Goal: Navigation & Orientation: Find specific page/section

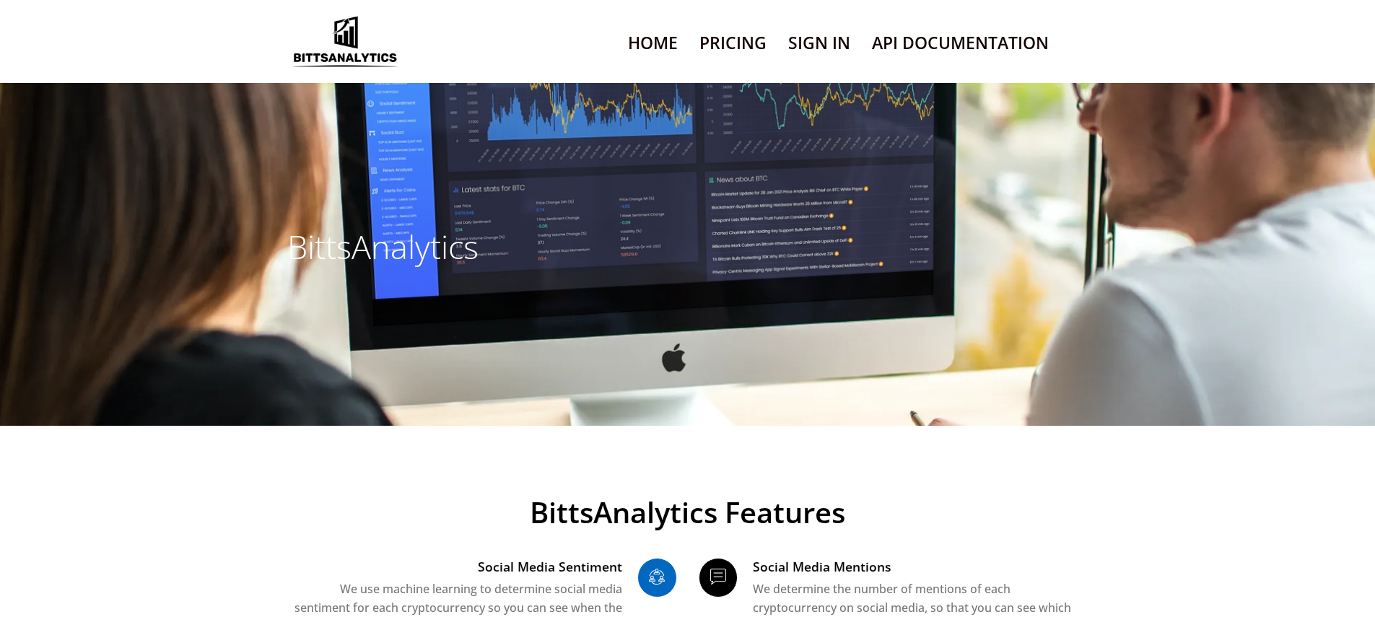
click at [818, 61] on link "Sign In" at bounding box center [819, 43] width 62 height 37
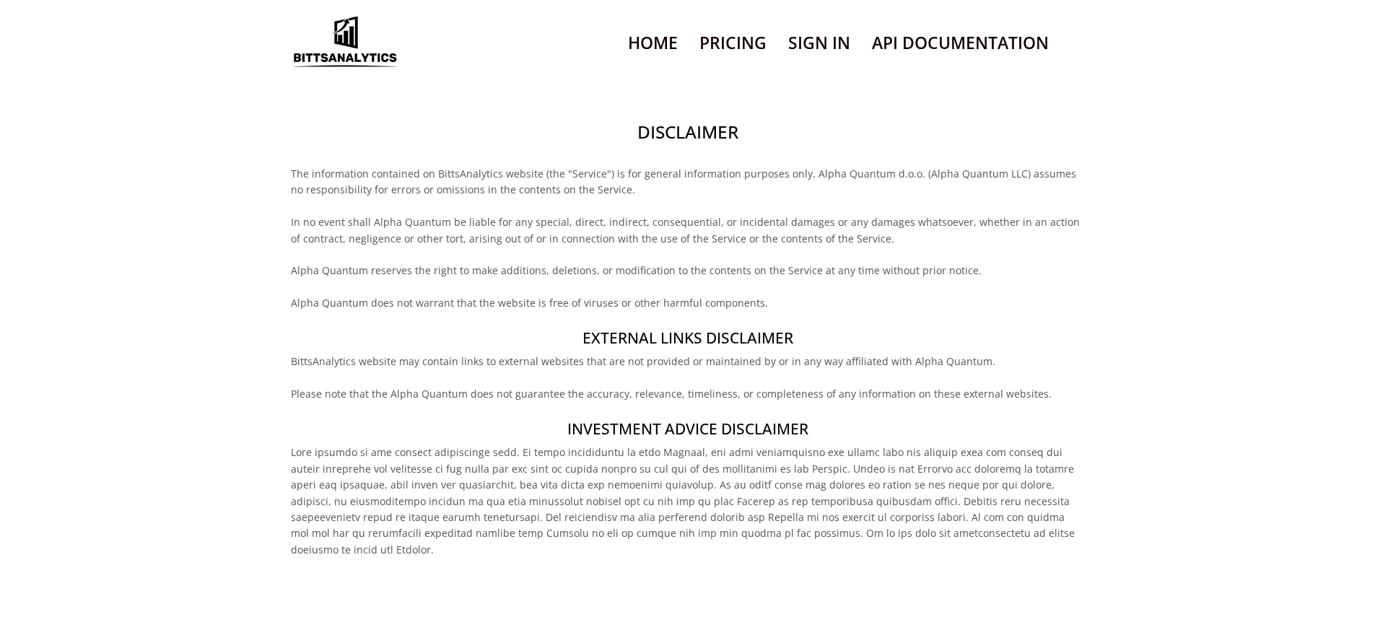
click at [687, 144] on h2 "Disclaimer" at bounding box center [687, 132] width 793 height 25
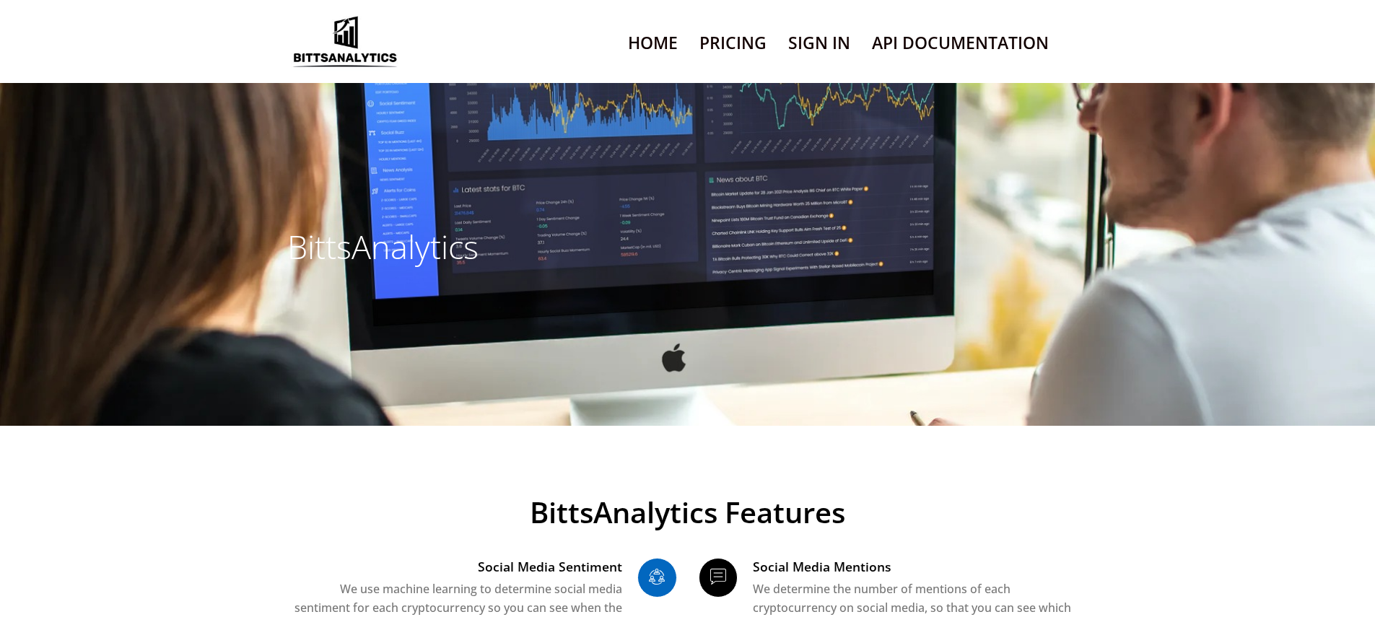
click at [818, 61] on link "Sign In" at bounding box center [819, 43] width 62 height 37
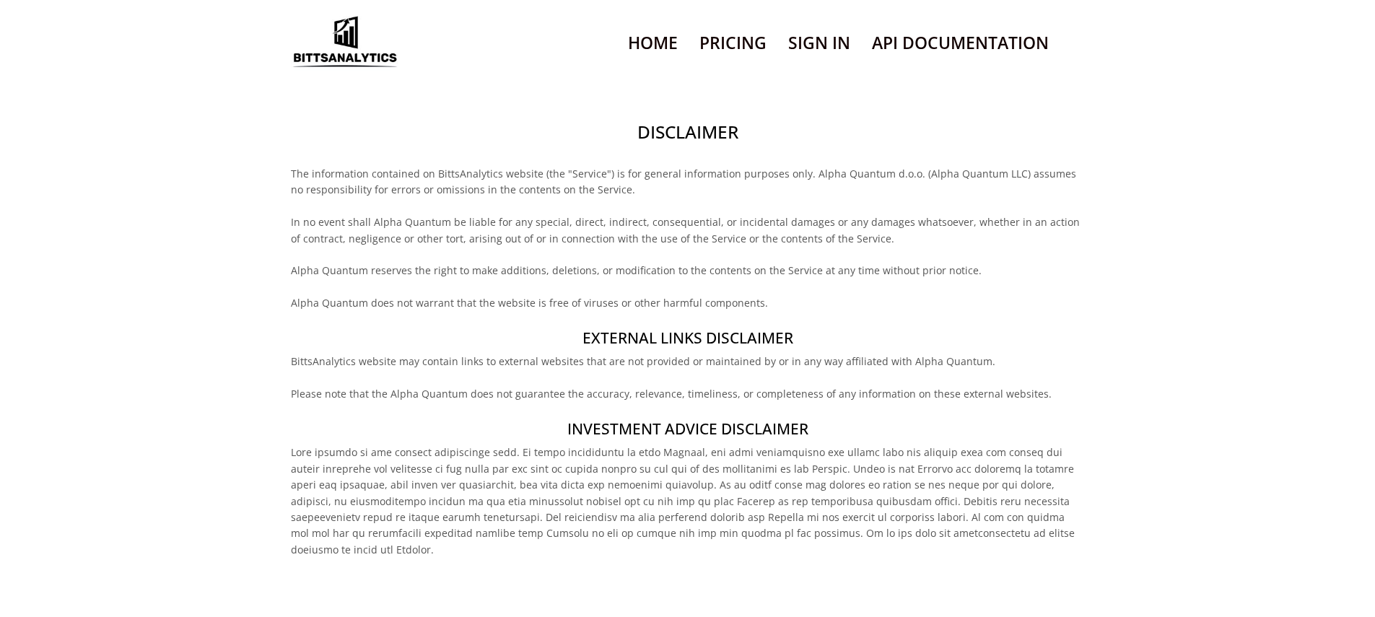
click at [687, 144] on h2 "Disclaimer" at bounding box center [687, 132] width 793 height 25
click at [687, 349] on h4 "External links disclaimer" at bounding box center [687, 338] width 793 height 21
click at [687, 144] on h2 "Disclaimer" at bounding box center [687, 132] width 793 height 25
click at [687, 349] on h4 "External links disclaimer" at bounding box center [687, 338] width 793 height 21
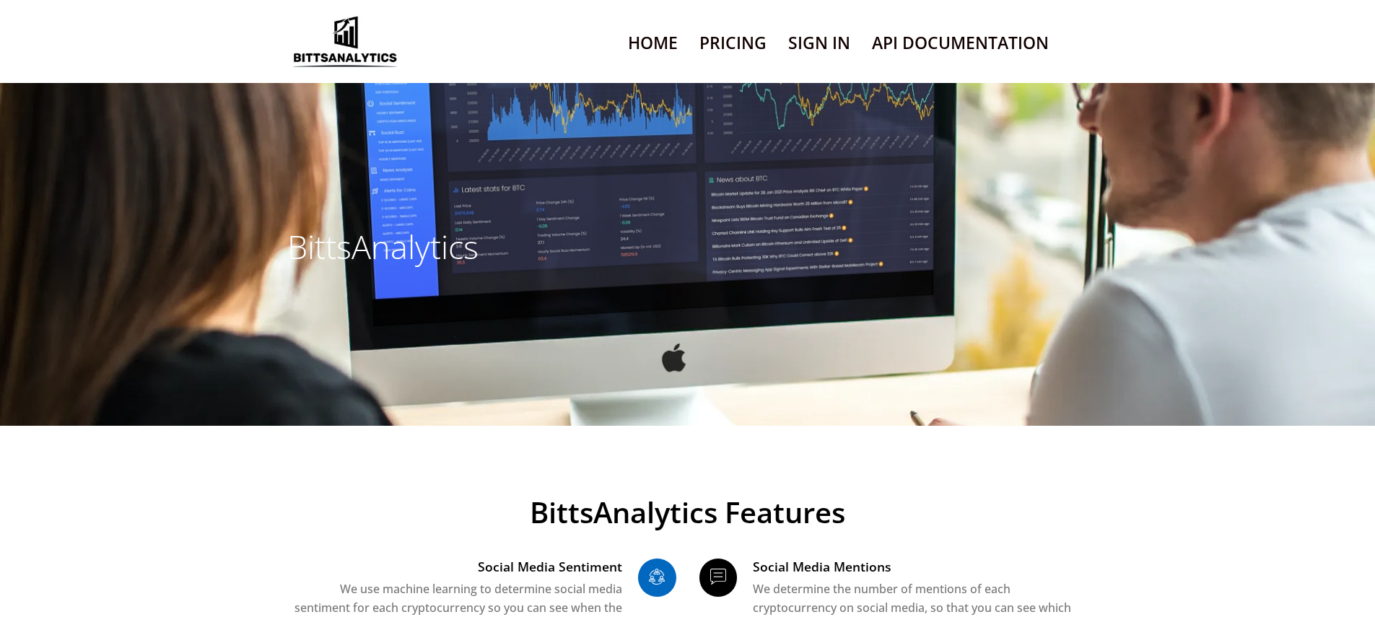
click at [818, 61] on link "Sign In" at bounding box center [819, 43] width 62 height 37
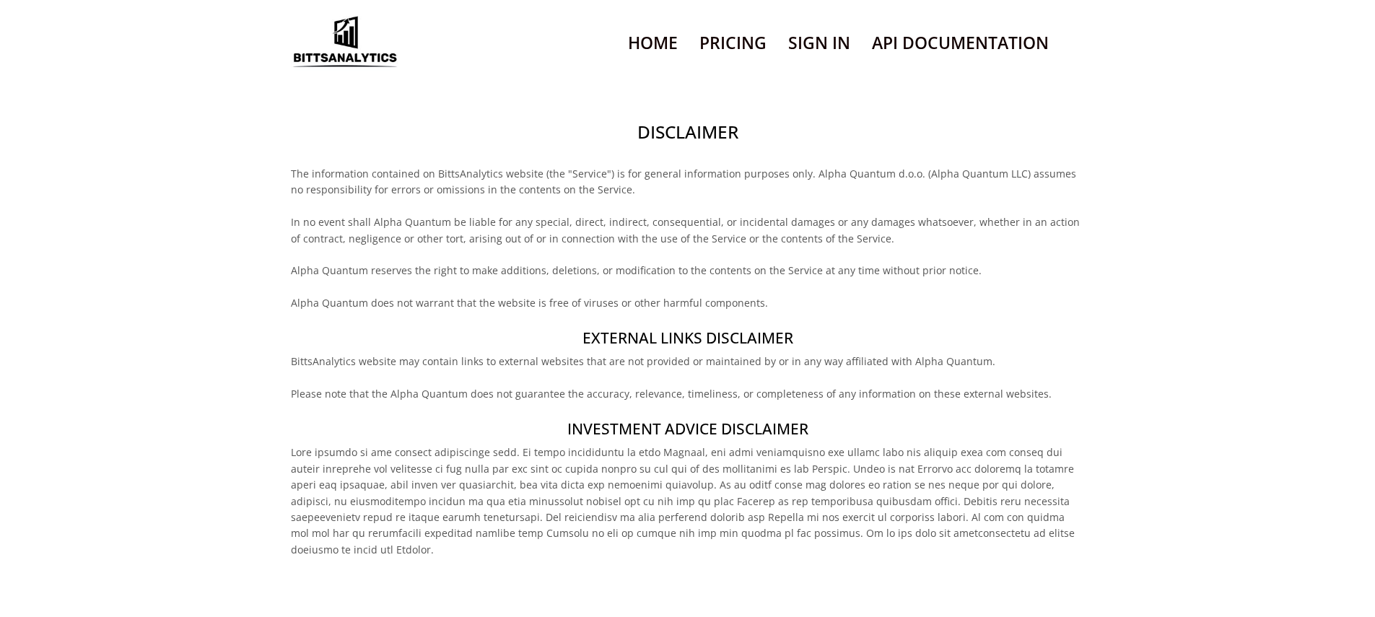
click at [687, 144] on h2 "Disclaimer" at bounding box center [687, 132] width 793 height 25
click at [687, 440] on h4 "Investment Advice Disclaimer" at bounding box center [687, 429] width 793 height 21
click at [687, 144] on h2 "Disclaimer" at bounding box center [687, 132] width 793 height 25
click at [687, 440] on h4 "Investment Advice Disclaimer" at bounding box center [687, 429] width 793 height 21
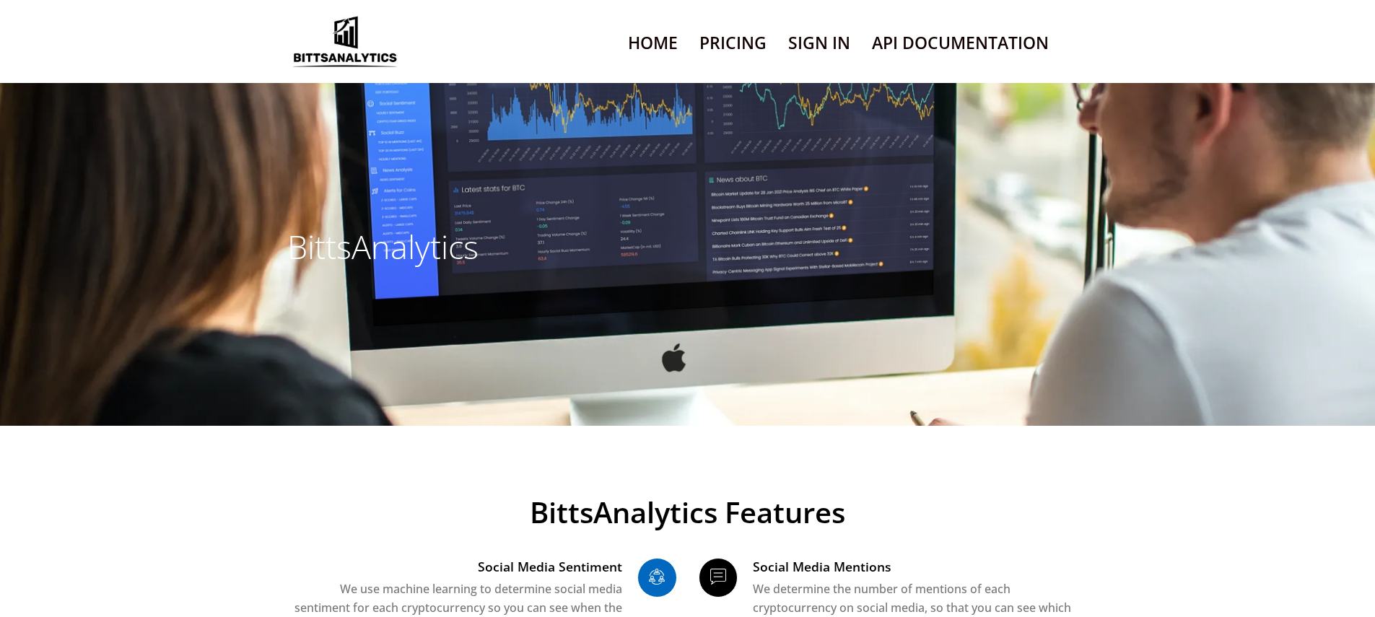
click at [818, 61] on link "Sign In" at bounding box center [819, 43] width 62 height 37
